Goal: Navigation & Orientation: Find specific page/section

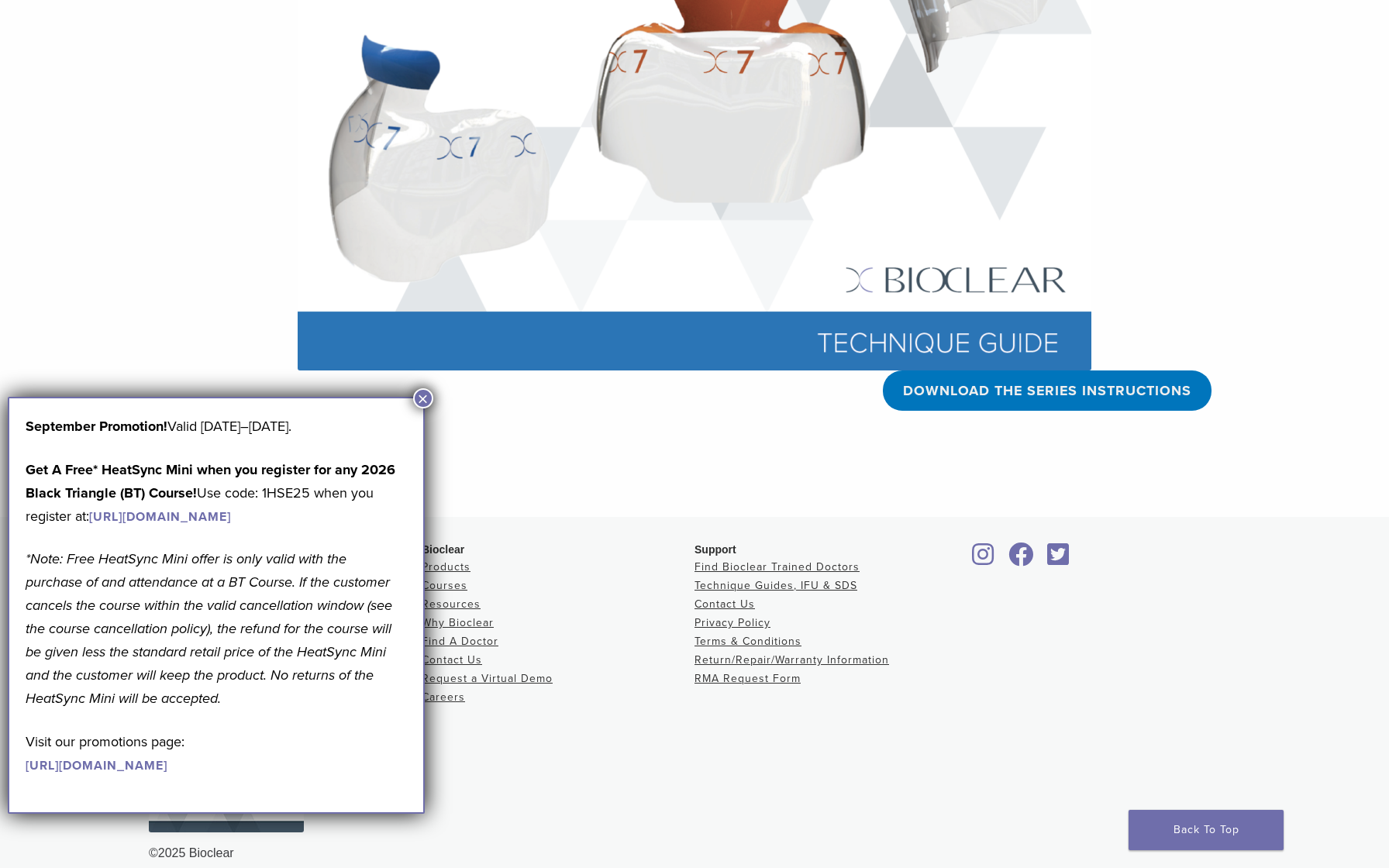
scroll to position [499, 0]
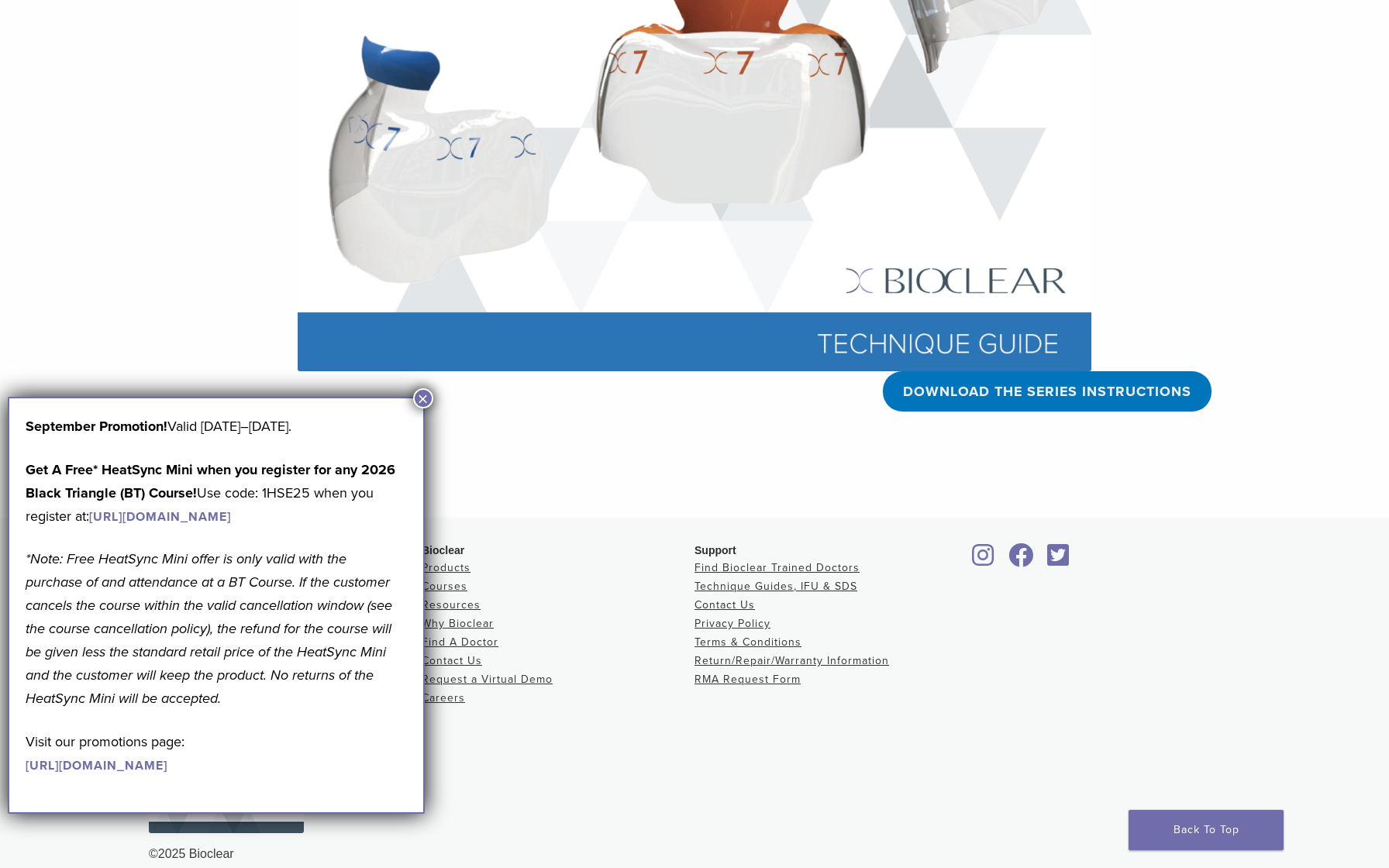
click at [427, 399] on button "×" at bounding box center [423, 398] width 20 height 20
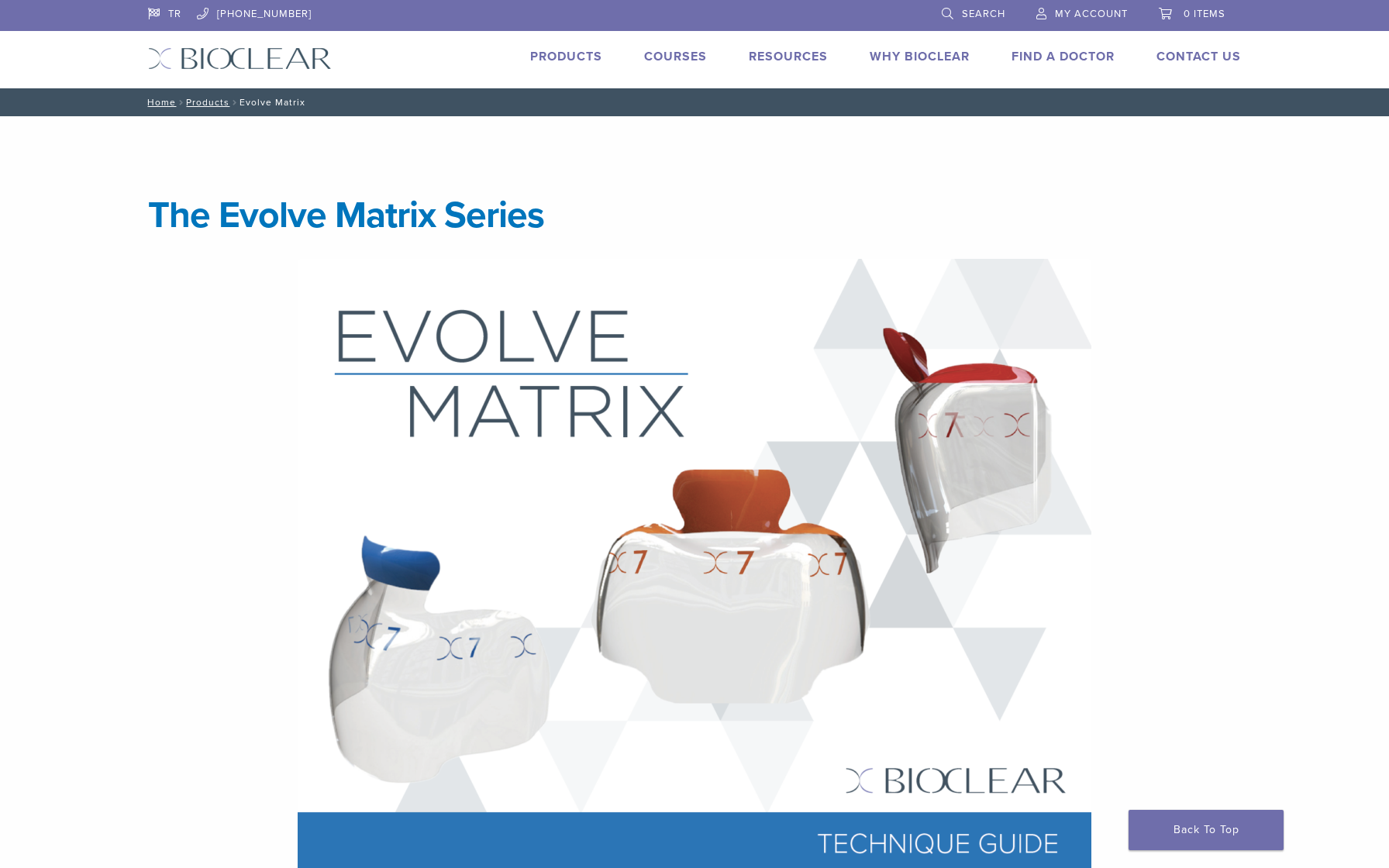
scroll to position [0, 0]
click at [565, 50] on link "Products" at bounding box center [566, 56] width 72 height 15
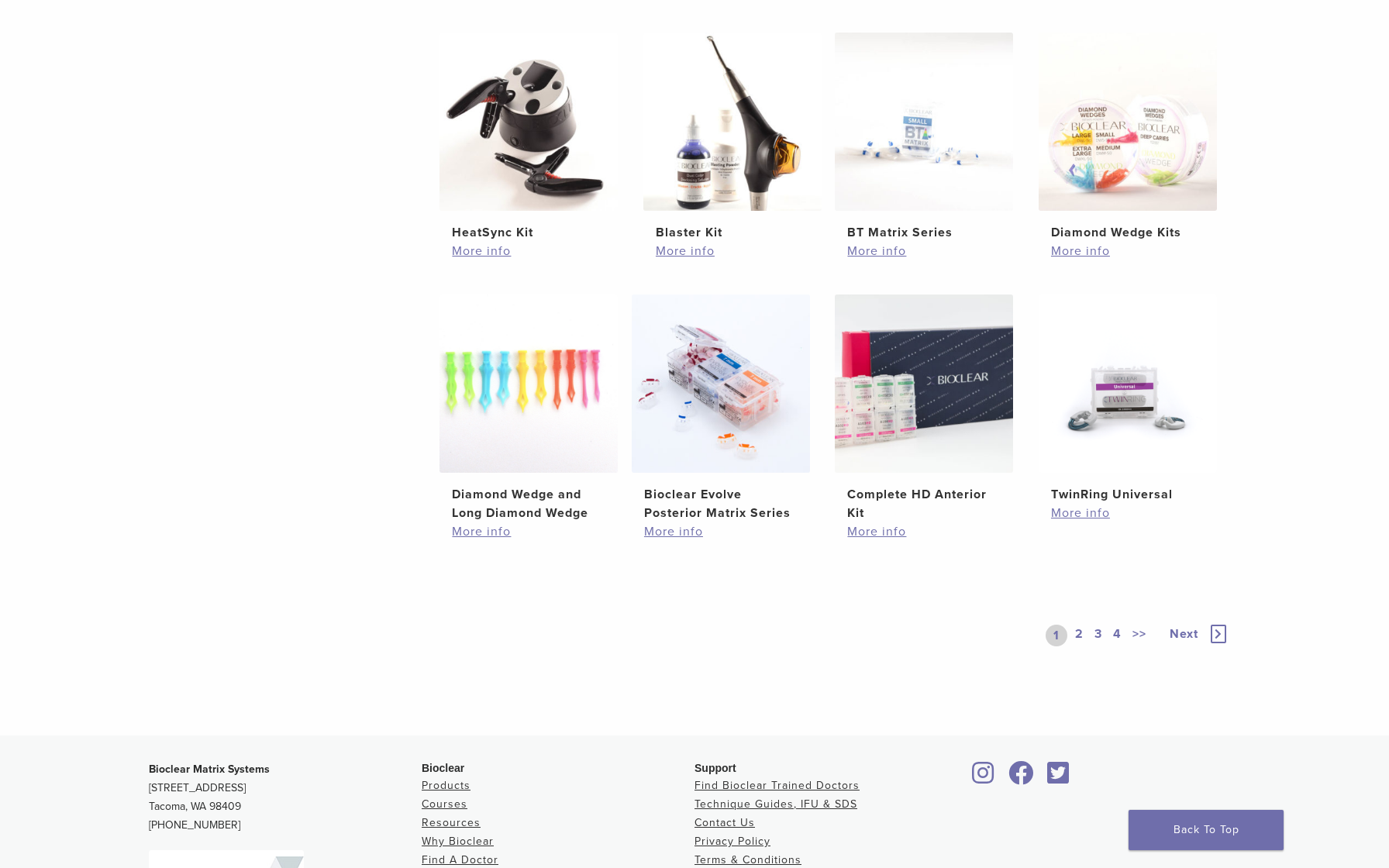
scroll to position [876, 0]
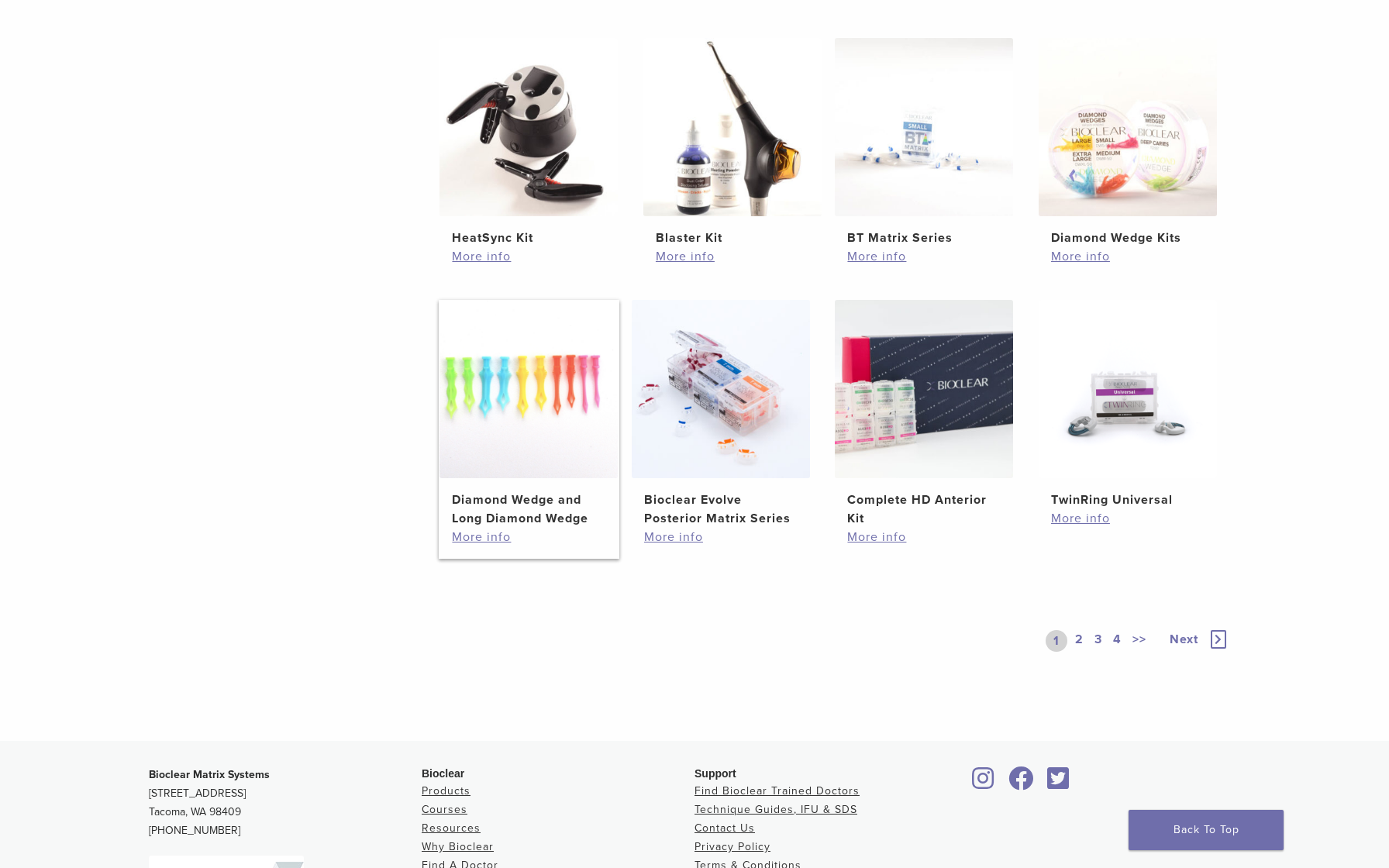
click at [574, 439] on img at bounding box center [529, 389] width 179 height 178
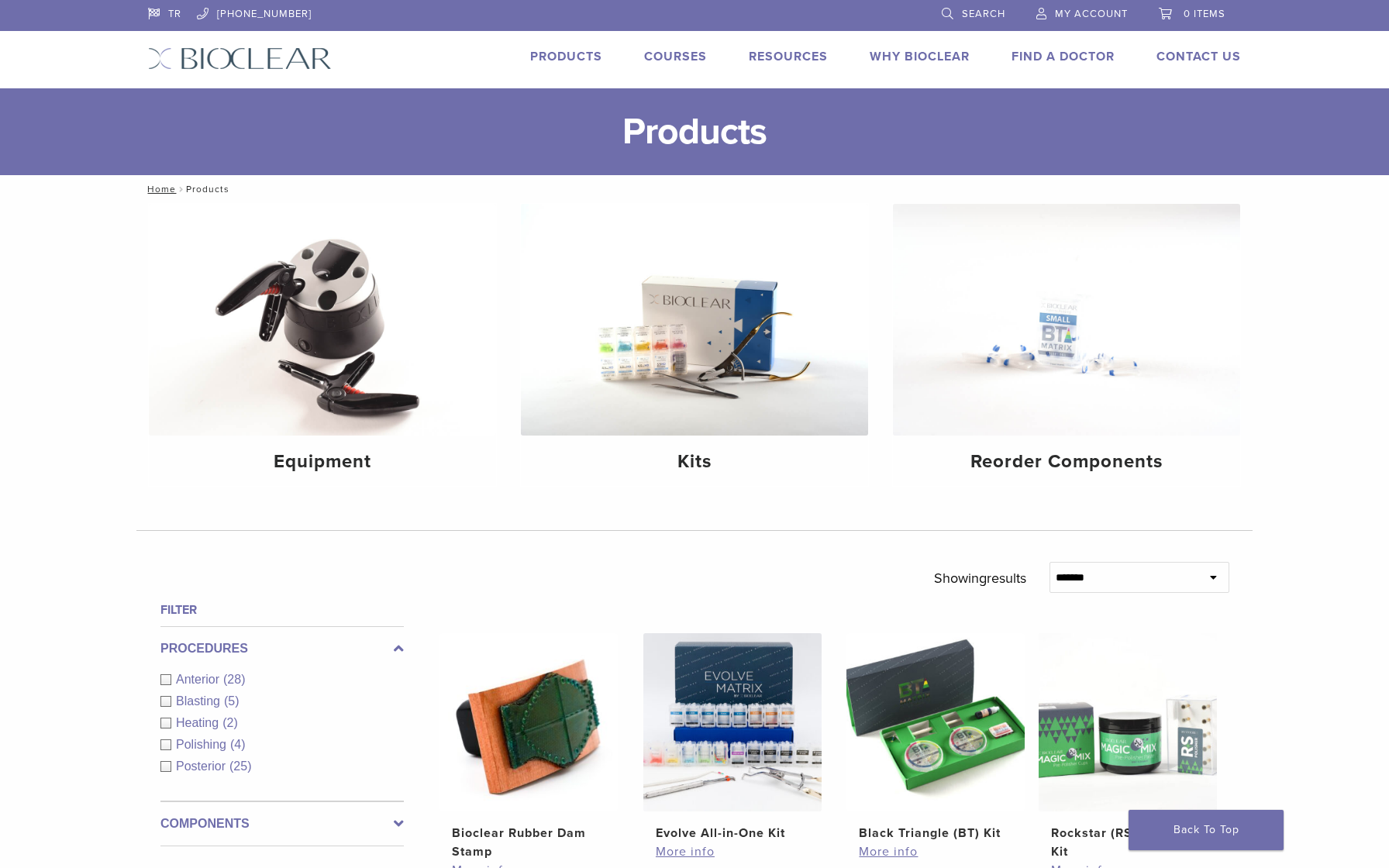
scroll to position [-17, 0]
